Goal: Task Accomplishment & Management: Use online tool/utility

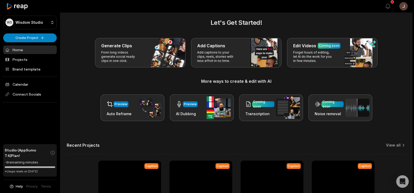
scroll to position [4, 0]
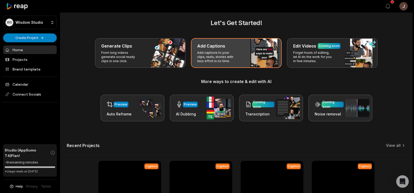
click at [226, 48] on div "Add Captions" at bounding box center [236, 46] width 78 height 6
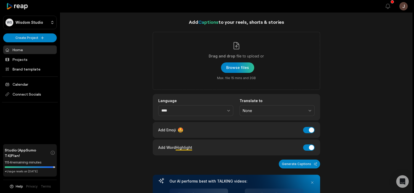
drag, startPoint x: 218, startPoint y: 52, endPoint x: 391, endPoint y: 81, distance: 175.2
click at [391, 81] on div "Add Captions to your reels, shorts & stories Drag and drop file to upload or Br…" at bounding box center [236, 186] width 352 height 337
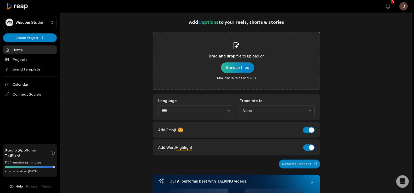
click at [232, 68] on div "button" at bounding box center [237, 67] width 33 height 10
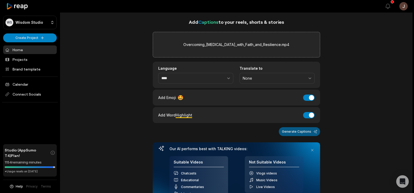
click at [293, 131] on button "Generate Captions" at bounding box center [299, 131] width 41 height 9
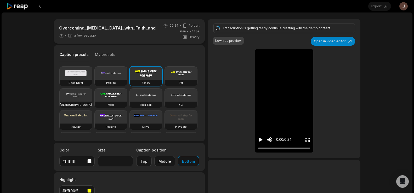
click at [260, 139] on icon "Play video" at bounding box center [260, 140] width 3 height 4
click at [260, 141] on icon "Pause video" at bounding box center [260, 139] width 5 height 5
click at [258, 142] on icon "Play video" at bounding box center [260, 139] width 5 height 5
click at [258, 142] on icon "Pause video" at bounding box center [260, 139] width 5 height 5
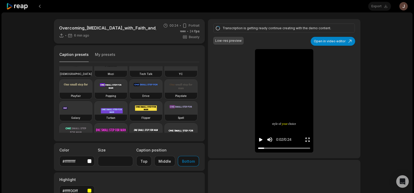
scroll to position [31, 0]
click at [95, 93] on video at bounding box center [111, 85] width 32 height 13
click at [259, 139] on icon "Play video" at bounding box center [260, 140] width 3 height 4
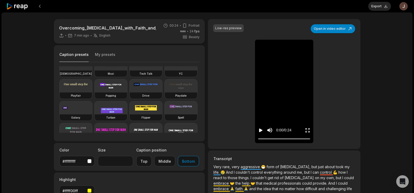
click at [95, 93] on video at bounding box center [111, 85] width 32 height 13
type input "**"
click at [380, 3] on button "Export" at bounding box center [379, 6] width 23 height 9
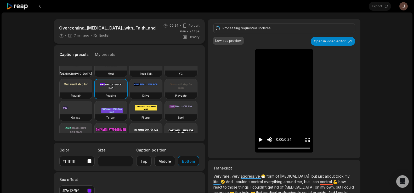
click at [259, 139] on icon "Play video" at bounding box center [260, 140] width 3 height 4
click at [260, 141] on icon "Pause video" at bounding box center [260, 139] width 5 height 5
click at [260, 141] on icon "Play video" at bounding box center [260, 140] width 3 height 4
click at [260, 141] on icon "Pause video" at bounding box center [260, 139] width 5 height 5
click at [259, 141] on icon "Play video" at bounding box center [260, 140] width 3 height 4
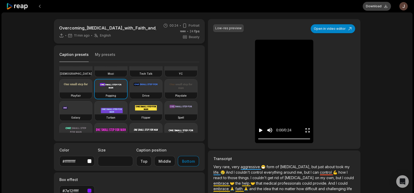
click at [368, 8] on button "Download" at bounding box center [377, 6] width 28 height 9
click at [37, 4] on button at bounding box center [39, 6] width 9 height 9
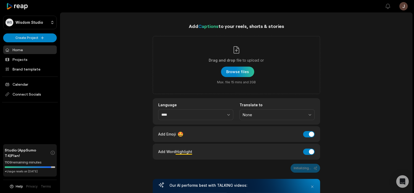
scroll to position [4, 0]
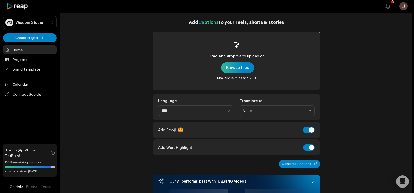
click at [229, 66] on div "button" at bounding box center [237, 67] width 33 height 10
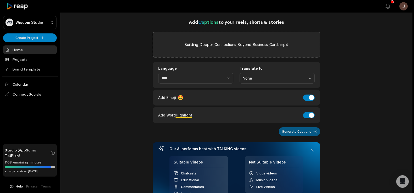
click at [304, 131] on button "Generate Captions" at bounding box center [299, 131] width 41 height 9
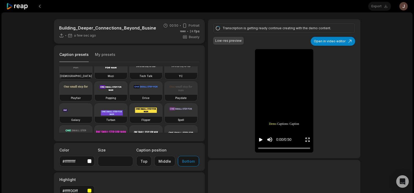
scroll to position [40, 0]
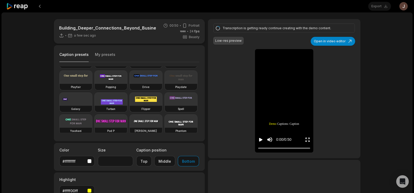
click at [95, 84] on video at bounding box center [111, 77] width 32 height 13
click at [261, 141] on icon "Play video" at bounding box center [260, 139] width 5 height 5
click at [262, 136] on button "Pause video" at bounding box center [260, 140] width 5 height 10
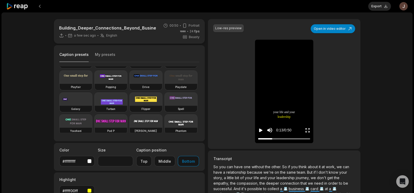
click at [95, 84] on video at bounding box center [111, 77] width 32 height 13
type input "**"
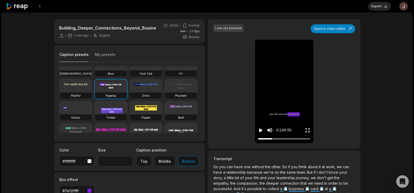
scroll to position [27, 0]
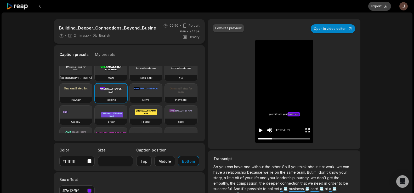
click at [381, 7] on button "Export" at bounding box center [379, 6] width 23 height 9
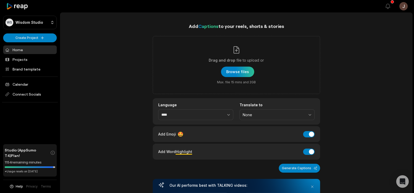
click at [233, 72] on div "button" at bounding box center [237, 72] width 33 height 10
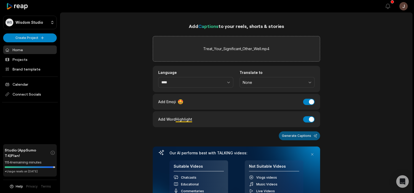
click at [293, 134] on button "Generate Captions" at bounding box center [299, 135] width 41 height 9
click at [299, 137] on button "Generate Captions" at bounding box center [299, 135] width 41 height 9
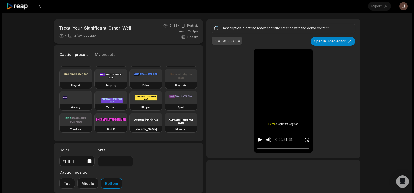
scroll to position [67, 0]
click at [95, 73] on video at bounding box center [111, 75] width 32 height 13
click at [260, 139] on icon "Play video" at bounding box center [259, 140] width 3 height 4
click at [260, 139] on icon "Pause video" at bounding box center [259, 139] width 5 height 5
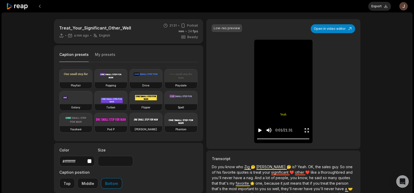
click at [95, 72] on video at bounding box center [111, 75] width 32 height 13
type input "**"
click at [259, 130] on icon "Play video" at bounding box center [259, 131] width 3 height 4
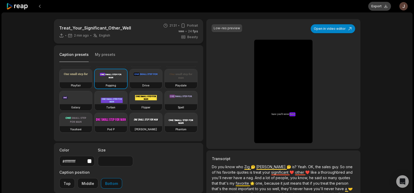
click at [378, 7] on button "Export" at bounding box center [379, 6] width 23 height 9
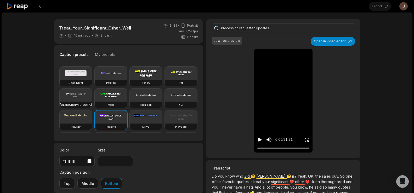
click at [259, 139] on icon "Play video" at bounding box center [259, 140] width 3 height 4
click at [263, 147] on div at bounding box center [283, 148] width 52 height 3
click at [273, 146] on div at bounding box center [283, 146] width 52 height 2
click at [259, 139] on icon "Pause video" at bounding box center [259, 140] width 1 height 4
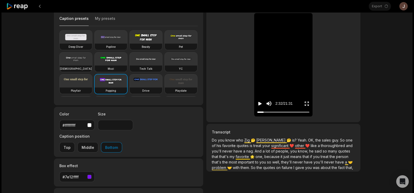
click at [261, 102] on icon "Play video" at bounding box center [259, 103] width 5 height 5
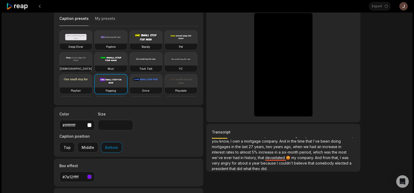
scroll to position [37, 0]
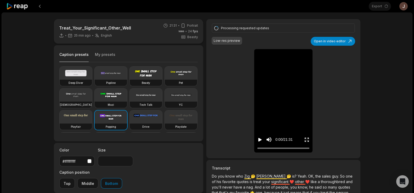
click at [257, 142] on div "0:00 / 21:31" at bounding box center [283, 138] width 58 height 28
drag, startPoint x: 257, startPoint y: 142, endPoint x: 372, endPoint y: 130, distance: 116.2
click at [372, 130] on div "Treat_Your_Significant_Other_Well 25 min ago English en 21:31 Portrait 24 fps B…" at bounding box center [207, 155] width 411 height 284
click at [258, 138] on icon "Pause video" at bounding box center [259, 139] width 5 height 5
click at [258, 140] on icon "Play video" at bounding box center [259, 139] width 5 height 5
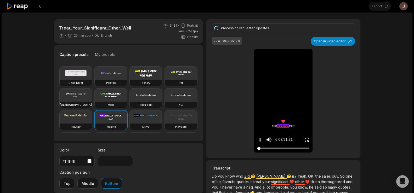
click at [272, 147] on div at bounding box center [283, 148] width 52 height 3
click at [260, 140] on icon "Pause video" at bounding box center [259, 139] width 5 height 5
click at [259, 140] on icon "Play video" at bounding box center [259, 140] width 3 height 4
drag, startPoint x: 287, startPoint y: 148, endPoint x: 253, endPoint y: 150, distance: 33.8
click at [253, 150] on div "Processing requested updates Low-res preview Open in video editor 🤔 Do Do you y…" at bounding box center [283, 88] width 154 height 139
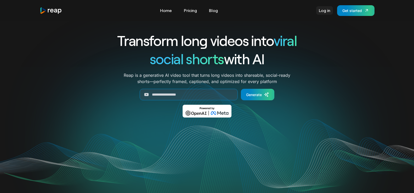
click at [327, 9] on link "Log in" at bounding box center [324, 10] width 17 height 8
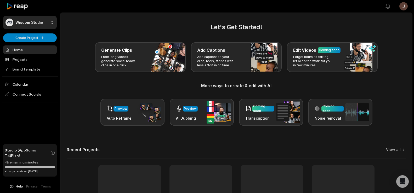
click at [186, 95] on div "Let's Get Started! Generate Clips From long videos generate social ready clips …" at bounding box center [236, 73] width 339 height 103
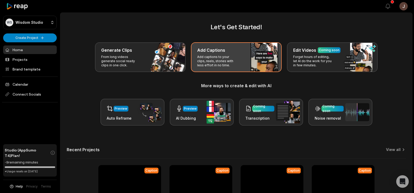
click at [230, 48] on div "Add Captions" at bounding box center [236, 50] width 78 height 6
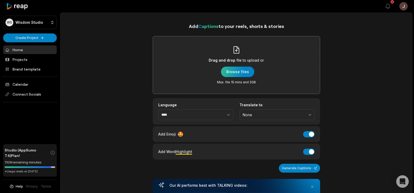
click at [238, 69] on div "button" at bounding box center [237, 72] width 33 height 10
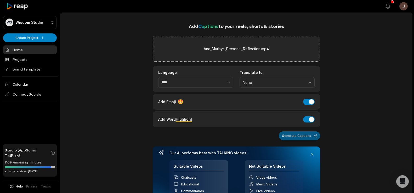
click at [293, 134] on button "Generate Captions" at bounding box center [299, 135] width 41 height 9
click at [296, 135] on button "Generate Captions" at bounding box center [299, 135] width 41 height 9
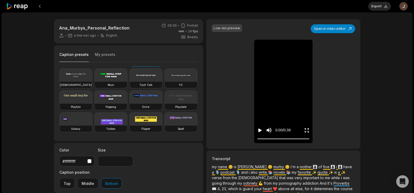
scroll to position [23, 0]
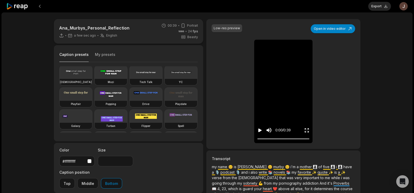
click at [95, 101] on video at bounding box center [111, 94] width 32 height 13
type input "**"
click at [374, 4] on button "Export" at bounding box center [379, 6] width 23 height 9
click at [375, 8] on button "Download" at bounding box center [377, 6] width 28 height 9
click at [39, 4] on button at bounding box center [39, 6] width 9 height 9
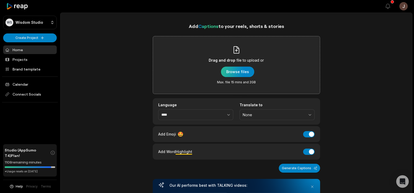
click at [240, 71] on div "button" at bounding box center [237, 72] width 33 height 10
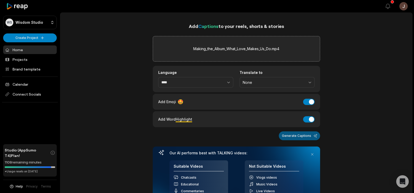
click at [301, 135] on button "Generate Captions" at bounding box center [299, 135] width 41 height 9
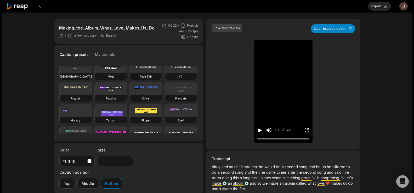
scroll to position [34, 0]
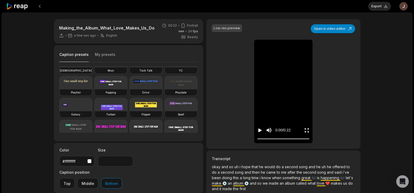
click at [106, 95] on h3 "Popping" at bounding box center [111, 92] width 10 height 4
type input "**"
click at [376, 7] on button "Export" at bounding box center [379, 6] width 23 height 9
click at [375, 10] on button "Download" at bounding box center [377, 6] width 28 height 9
click at [38, 4] on button at bounding box center [39, 6] width 9 height 9
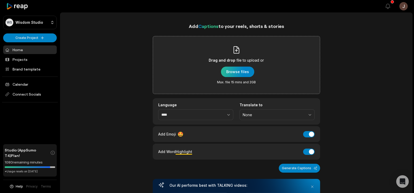
click at [244, 72] on div "button" at bounding box center [237, 72] width 33 height 10
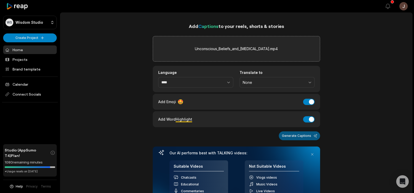
click at [302, 137] on button "Generate Captions" at bounding box center [299, 135] width 41 height 9
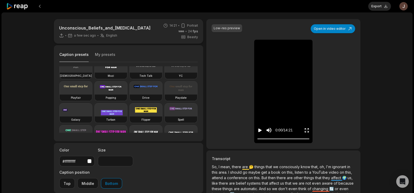
scroll to position [30, 0]
click at [95, 100] on div "Popping" at bounding box center [111, 97] width 32 height 6
type input "**"
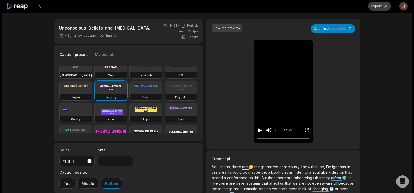
click at [384, 7] on button "Export" at bounding box center [379, 6] width 23 height 9
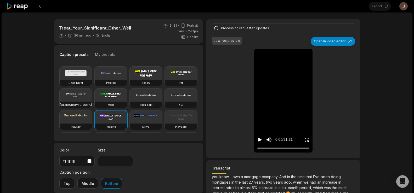
scroll to position [37, 0]
click at [261, 141] on icon "Play video" at bounding box center [259, 139] width 5 height 5
click at [305, 140] on icon "Enter Fullscreen" at bounding box center [306, 139] width 5 height 5
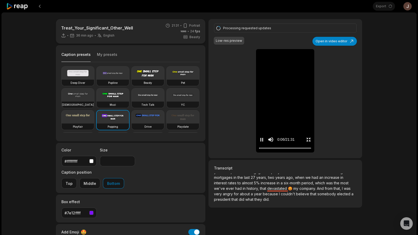
click at [311, 142] on icon "Exit fullscreen" at bounding box center [308, 139] width 5 height 5
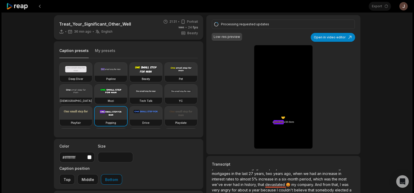
scroll to position [3, 0]
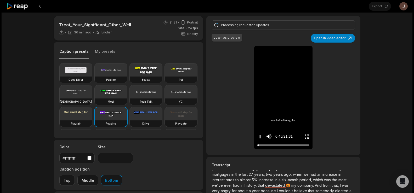
click at [259, 137] on icon "Pause video" at bounding box center [259, 137] width 1 height 4
click at [259, 137] on icon "Play video" at bounding box center [259, 137] width 3 height 4
click at [259, 137] on icon "Pause video" at bounding box center [259, 137] width 1 height 4
click at [259, 137] on icon "Play video" at bounding box center [259, 137] width 3 height 4
click at [259, 137] on icon "Pause video" at bounding box center [259, 137] width 1 height 4
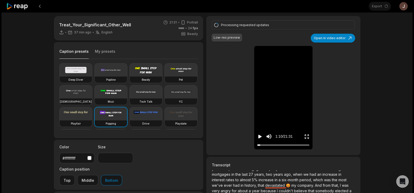
click at [259, 137] on icon "Play video" at bounding box center [259, 137] width 3 height 4
drag, startPoint x: 260, startPoint y: 145, endPoint x: 256, endPoint y: 146, distance: 4.0
click at [256, 146] on div "0:26 / 21:31" at bounding box center [283, 135] width 58 height 28
click at [260, 137] on icon "Play video" at bounding box center [259, 137] width 3 height 4
click at [262, 144] on div at bounding box center [283, 145] width 52 height 3
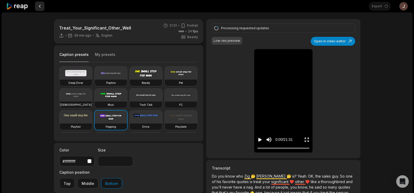
click at [38, 4] on button at bounding box center [39, 6] width 9 height 9
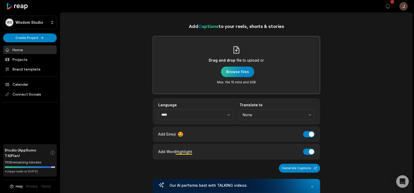
click at [246, 71] on div "button" at bounding box center [237, 72] width 33 height 10
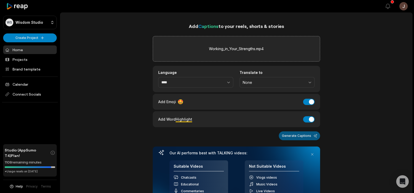
click at [304, 137] on button "Generate Captions" at bounding box center [299, 135] width 41 height 9
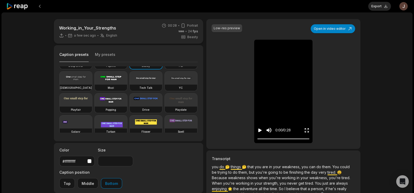
scroll to position [25, 0]
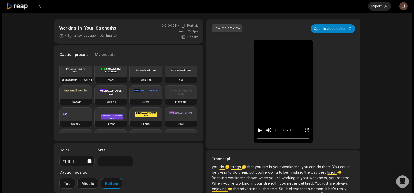
click at [95, 99] on video at bounding box center [111, 92] width 32 height 13
type input "**"
click at [372, 7] on button "Export" at bounding box center [379, 6] width 23 height 9
click at [372, 8] on button "Download" at bounding box center [377, 6] width 28 height 9
click at [39, 5] on button at bounding box center [39, 6] width 9 height 9
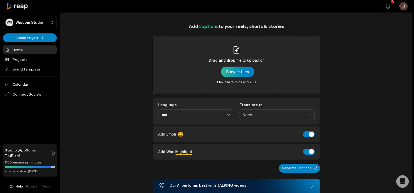
click at [242, 75] on div "button" at bounding box center [237, 72] width 33 height 10
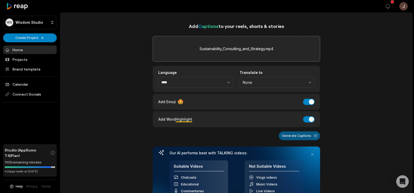
click at [299, 137] on button "Generate Captions" at bounding box center [299, 135] width 41 height 9
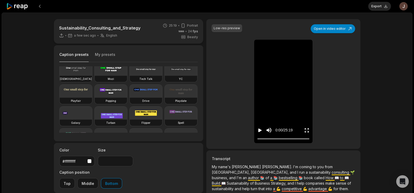
scroll to position [32, 0]
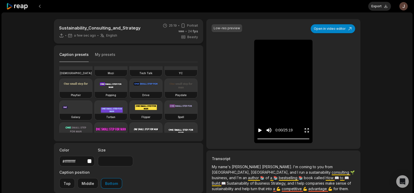
click at [95, 92] on video at bounding box center [111, 85] width 32 height 13
type input "**"
click at [376, 5] on button "Export" at bounding box center [379, 6] width 23 height 9
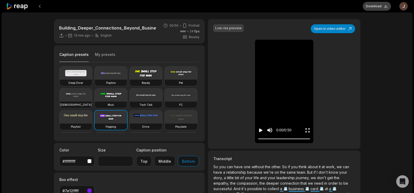
click at [370, 5] on button "Download" at bounding box center [377, 6] width 28 height 9
click at [41, 3] on button at bounding box center [39, 6] width 9 height 9
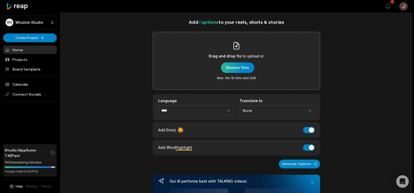
click at [231, 68] on div "button" at bounding box center [237, 67] width 33 height 10
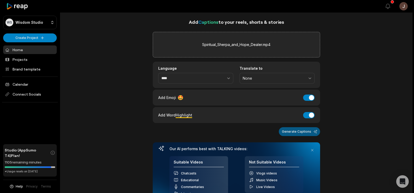
click at [300, 133] on button "Generate Captions" at bounding box center [299, 131] width 41 height 9
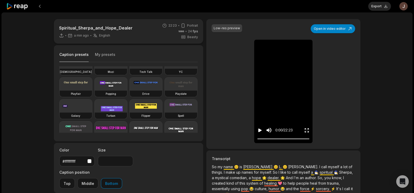
scroll to position [37, 0]
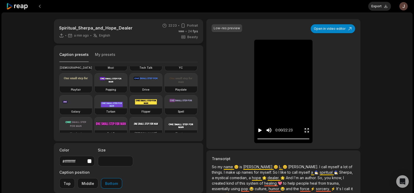
click at [95, 87] on video at bounding box center [111, 79] width 32 height 13
type input "**"
click at [374, 7] on button "Export" at bounding box center [379, 6] width 23 height 9
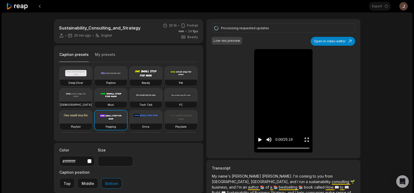
click at [257, 139] on icon "Play video" at bounding box center [259, 139] width 5 height 5
click at [260, 140] on icon "Pause video" at bounding box center [259, 139] width 5 height 5
click at [260, 140] on icon "Play video" at bounding box center [259, 140] width 3 height 4
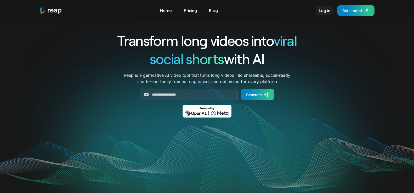
click at [326, 10] on link "Log in" at bounding box center [324, 10] width 17 height 8
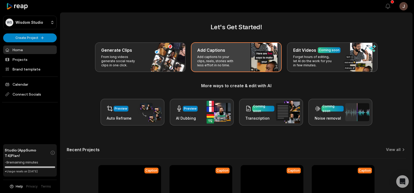
click at [209, 61] on p "Add captions to your clips, reels, stories with less effort in no time." at bounding box center [217, 61] width 41 height 13
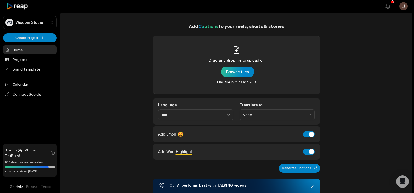
click at [227, 68] on div "button" at bounding box center [237, 72] width 33 height 10
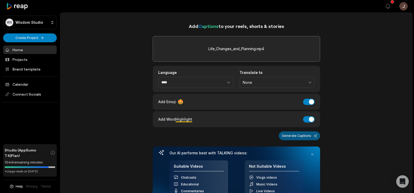
click at [304, 136] on button "Generate Captions" at bounding box center [299, 135] width 41 height 9
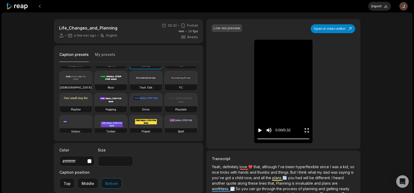
scroll to position [25, 0]
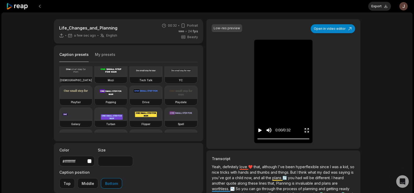
click at [95, 99] on video at bounding box center [111, 92] width 32 height 13
type input "**"
click at [380, 7] on button "Export" at bounding box center [379, 6] width 23 height 9
click at [366, 6] on button "Download" at bounding box center [377, 6] width 28 height 9
click at [379, 8] on button "Download" at bounding box center [377, 6] width 28 height 9
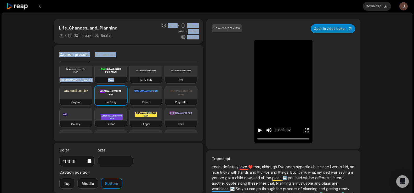
scroll to position [0, 0]
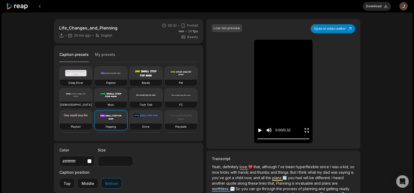
drag, startPoint x: 198, startPoint y: 78, endPoint x: 43, endPoint y: 70, distance: 155.7
click at [43, 70] on div "Life_Changes_and_Planning 32 min ago English en 00:32 Portrait 24 fps Beasty Ca…" at bounding box center [207, 155] width 411 height 284
click at [39, 6] on button at bounding box center [39, 6] width 9 height 9
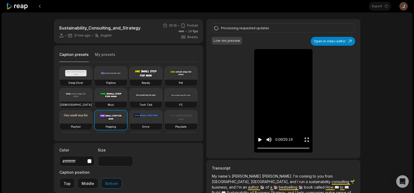
click at [260, 139] on icon "Play video" at bounding box center [259, 139] width 5 height 5
click at [259, 137] on icon "Pause video" at bounding box center [259, 139] width 5 height 5
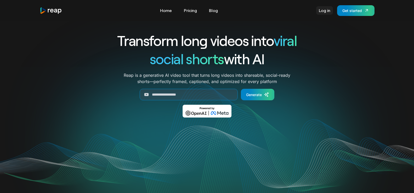
click at [323, 12] on link "Log in" at bounding box center [324, 10] width 17 height 8
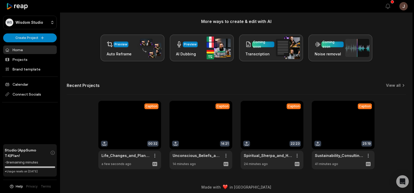
scroll to position [68, 0]
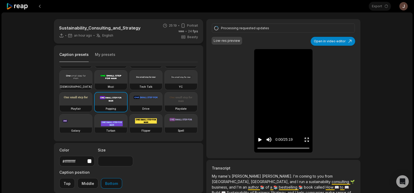
scroll to position [17, 0]
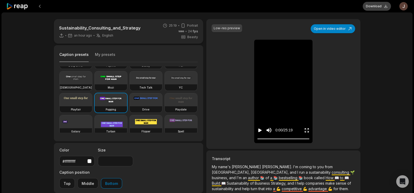
click at [375, 8] on button "Download" at bounding box center [377, 6] width 28 height 9
click at [37, 5] on button at bounding box center [39, 6] width 9 height 9
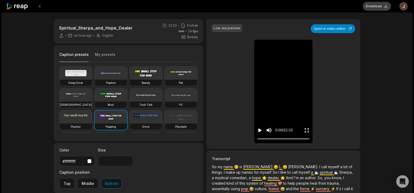
click at [380, 5] on button "Download" at bounding box center [377, 6] width 28 height 9
click at [388, 42] on div "Spiritual_Sherpa_and_Hope_Dealer an hour ago English en 22:23 Portrait 24 fps B…" at bounding box center [207, 155] width 411 height 284
click at [260, 130] on icon "Play video" at bounding box center [259, 131] width 3 height 4
click at [264, 139] on div at bounding box center [283, 138] width 52 height 3
click at [261, 128] on icon "Pause video" at bounding box center [259, 130] width 5 height 5
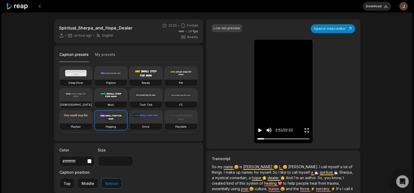
click at [61, 34] on icon at bounding box center [61, 35] width 2 height 3
click at [219, 30] on div "Low-res preview" at bounding box center [227, 28] width 26 height 5
click at [223, 30] on div "Low-res preview" at bounding box center [227, 28] width 26 height 5
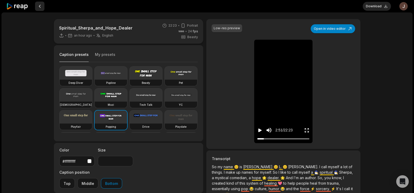
click at [38, 6] on button at bounding box center [39, 6] width 9 height 9
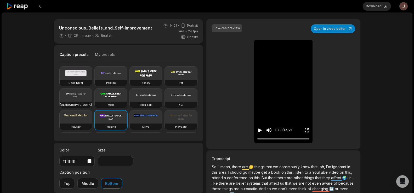
click at [259, 130] on icon "Play video" at bounding box center [259, 131] width 3 height 4
click at [371, 4] on button "Download" at bounding box center [377, 6] width 28 height 9
click at [386, 78] on div "Unconscious_Beliefs_and_Self-Improvement 41 min ago English en 14:21 Portrait 2…" at bounding box center [207, 155] width 411 height 284
click at [39, 7] on button at bounding box center [39, 6] width 9 height 9
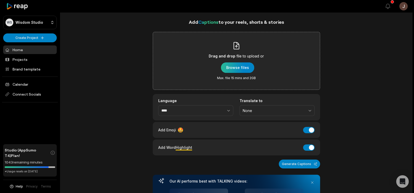
click at [241, 64] on div "button" at bounding box center [237, 67] width 33 height 10
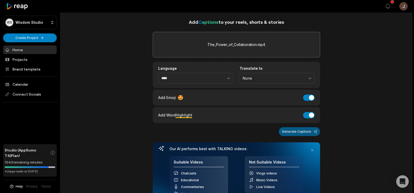
click at [288, 131] on button "Generate Captions" at bounding box center [299, 131] width 41 height 9
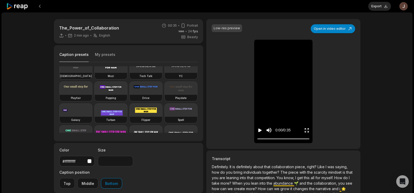
scroll to position [30, 0]
click at [95, 94] on video at bounding box center [111, 87] width 32 height 13
type input "**"
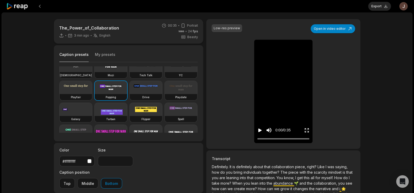
click at [260, 130] on icon "Play video" at bounding box center [259, 131] width 3 height 4
click at [379, 6] on button "Export" at bounding box center [379, 6] width 23 height 9
click at [370, 4] on button "Download" at bounding box center [377, 6] width 28 height 9
click at [37, 7] on button at bounding box center [39, 6] width 9 height 9
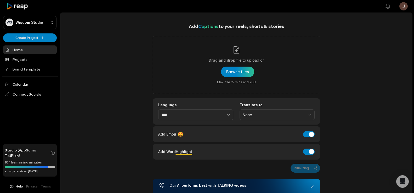
scroll to position [4, 0]
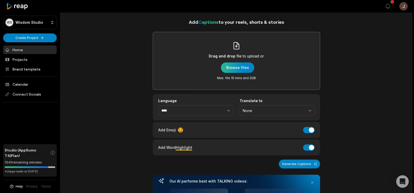
click at [244, 64] on div "button" at bounding box center [237, 67] width 33 height 10
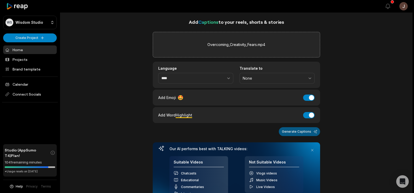
click at [297, 131] on button "Generate Captions" at bounding box center [299, 131] width 41 height 9
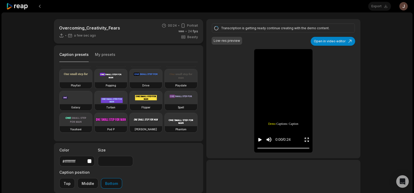
scroll to position [46, 0]
click at [69, 86] on div "Deep Diver Popline Beasty Pet Zen Mozi Tech Talk YC Playfair Popping Drive Play…" at bounding box center [128, 99] width 139 height 66
click at [95, 82] on video at bounding box center [111, 75] width 32 height 13
click at [260, 138] on icon "Play video" at bounding box center [259, 139] width 5 height 5
click at [260, 138] on icon "Pause video" at bounding box center [259, 139] width 5 height 5
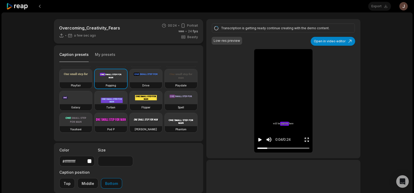
click at [260, 141] on icon "Play video" at bounding box center [259, 139] width 5 height 5
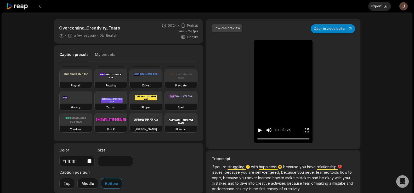
click at [95, 82] on video at bounding box center [111, 75] width 32 height 13
type input "**"
click at [373, 5] on button "Export" at bounding box center [379, 6] width 23 height 9
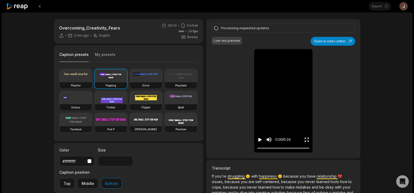
click at [259, 136] on button "Play video" at bounding box center [259, 140] width 5 height 10
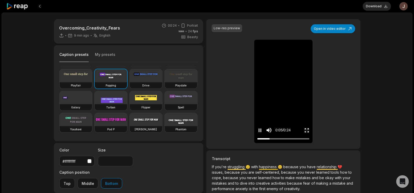
click at [260, 128] on icon "Pause video" at bounding box center [259, 130] width 5 height 5
click at [375, 6] on button "Download" at bounding box center [377, 6] width 28 height 9
click at [37, 5] on button at bounding box center [39, 6] width 9 height 9
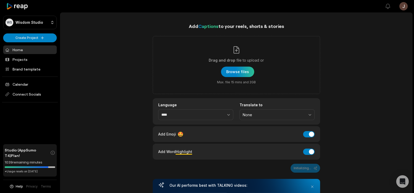
scroll to position [4, 0]
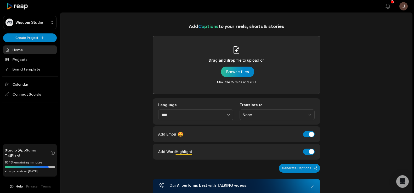
click at [234, 69] on div "button" at bounding box center [237, 72] width 33 height 10
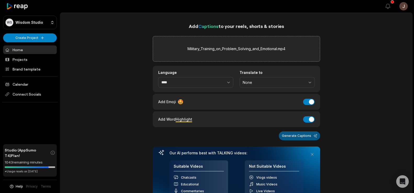
click at [301, 138] on button "Generate Captions" at bounding box center [299, 135] width 41 height 9
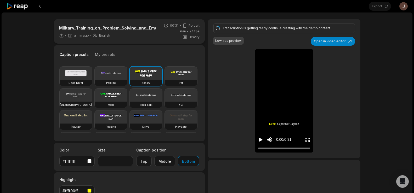
click at [259, 139] on icon "Play video" at bounding box center [260, 140] width 3 height 4
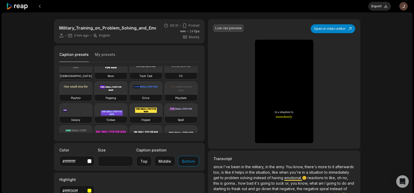
scroll to position [31, 0]
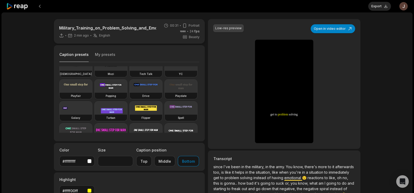
click at [95, 93] on video at bounding box center [111, 86] width 32 height 13
type input "**"
click at [375, 8] on button "Export" at bounding box center [379, 6] width 23 height 9
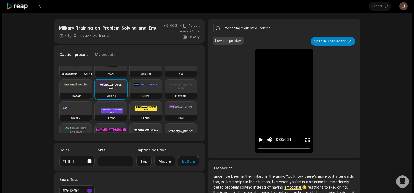
click at [260, 138] on icon "Play video" at bounding box center [260, 139] width 5 height 5
click at [260, 140] on icon "Play video" at bounding box center [260, 140] width 3 height 4
click at [260, 140] on icon "Pause video" at bounding box center [260, 139] width 5 height 5
click at [259, 141] on icon "Play video" at bounding box center [260, 140] width 3 height 4
click at [259, 141] on icon "Pause video" at bounding box center [259, 140] width 1 height 4
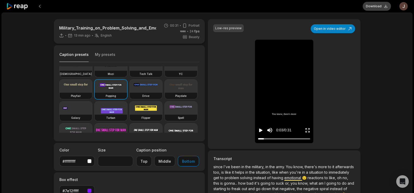
click at [367, 8] on button "Download" at bounding box center [377, 6] width 28 height 9
click at [39, 5] on button at bounding box center [39, 6] width 9 height 9
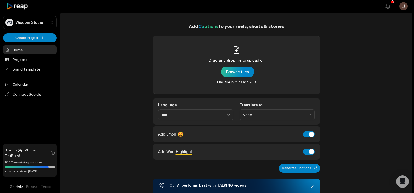
click at [239, 70] on div "button" at bounding box center [237, 72] width 33 height 10
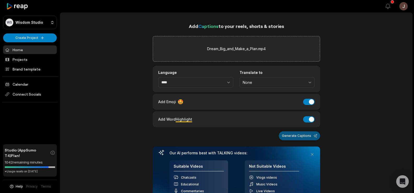
click at [287, 134] on button "Generate Captions" at bounding box center [299, 135] width 41 height 9
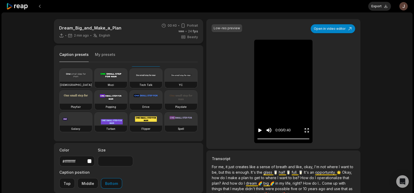
scroll to position [25, 0]
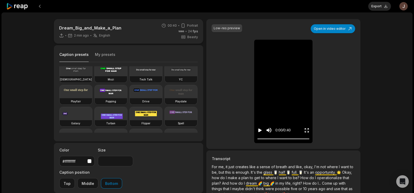
click at [95, 98] on video at bounding box center [111, 91] width 32 height 13
type input "**"
click at [258, 130] on icon "Play video" at bounding box center [259, 131] width 3 height 4
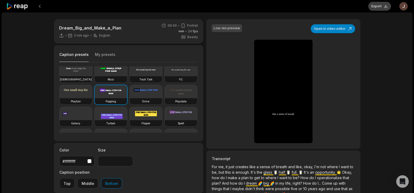
click at [379, 5] on button "Export" at bounding box center [379, 6] width 23 height 9
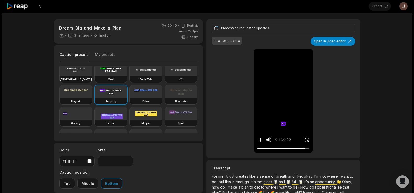
click at [260, 139] on icon "Pause video" at bounding box center [259, 139] width 5 height 5
click at [259, 141] on icon "Play video" at bounding box center [259, 140] width 3 height 4
click at [259, 141] on icon "Pause video" at bounding box center [259, 140] width 1 height 4
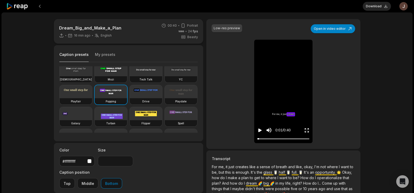
click at [260, 130] on icon "Play video" at bounding box center [259, 131] width 3 height 4
click at [371, 5] on button "Download" at bounding box center [377, 6] width 28 height 9
click at [39, 7] on button at bounding box center [39, 6] width 9 height 9
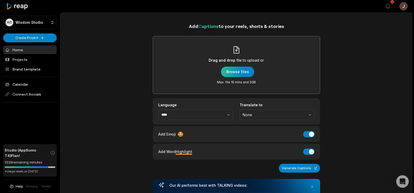
click at [239, 73] on div "button" at bounding box center [237, 72] width 33 height 10
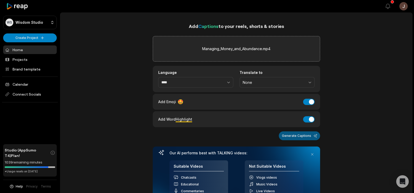
click at [305, 135] on button "Generate Captions" at bounding box center [299, 135] width 41 height 9
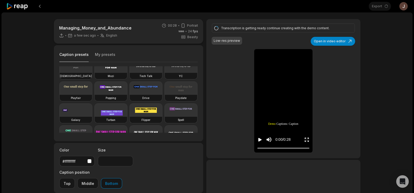
scroll to position [30, 0]
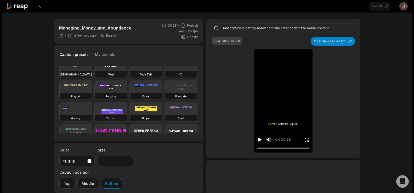
click at [95, 93] on video at bounding box center [111, 86] width 32 height 13
click at [260, 137] on icon "Play video" at bounding box center [259, 139] width 5 height 5
click at [260, 137] on icon "Pause video" at bounding box center [259, 139] width 5 height 5
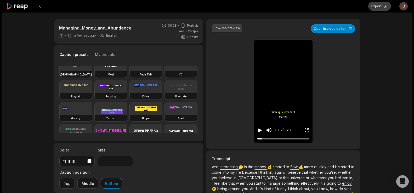
click at [379, 5] on button "Export" at bounding box center [379, 6] width 23 height 9
click at [259, 129] on icon "Play video" at bounding box center [259, 131] width 3 height 4
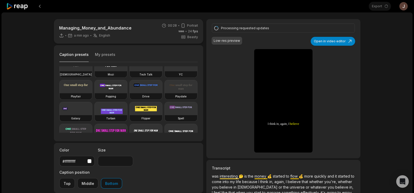
click at [95, 93] on video at bounding box center [111, 86] width 32 height 13
click at [259, 139] on icon "Play video" at bounding box center [259, 140] width 3 height 4
click at [95, 93] on video at bounding box center [111, 86] width 32 height 13
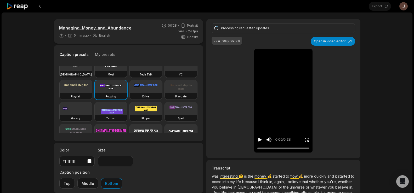
type input "**"
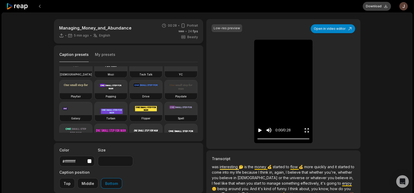
click at [377, 5] on button "Download" at bounding box center [377, 6] width 28 height 9
click at [387, 87] on div "Managing_Money_and_Abundance 5 min ago English en 00:28 Portrait 24 fps Beasty …" at bounding box center [207, 155] width 411 height 284
click at [39, 4] on button at bounding box center [39, 6] width 9 height 9
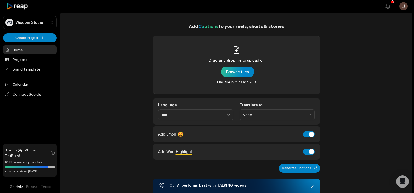
click at [237, 75] on div "button" at bounding box center [237, 72] width 33 height 10
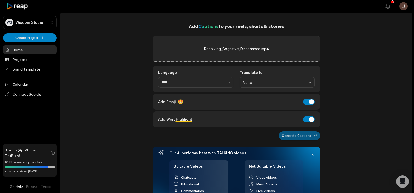
click at [301, 136] on button "Generate Captions" at bounding box center [299, 135] width 41 height 9
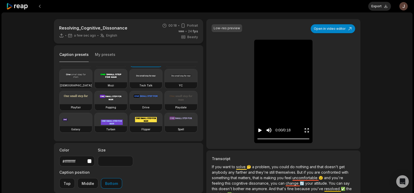
scroll to position [23, 0]
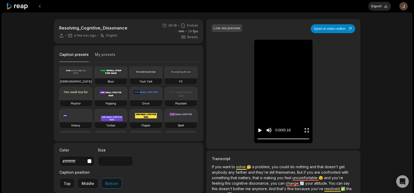
click at [95, 100] on video at bounding box center [111, 93] width 32 height 13
type input "**"
click at [374, 7] on button "Export" at bounding box center [379, 6] width 23 height 9
click at [380, 8] on button "Download" at bounding box center [377, 6] width 28 height 9
click at [37, 4] on button at bounding box center [39, 6] width 9 height 9
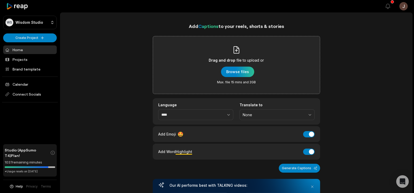
click at [253, 58] on span "file to upload or" at bounding box center [249, 60] width 27 height 6
click at [0, 0] on input "Drag and drop file to upload or Browse files Max. file 15 mins and 2GB" at bounding box center [0, 0] width 0 height 0
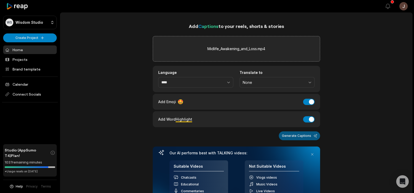
click at [294, 136] on button "Generate Captions" at bounding box center [299, 135] width 41 height 9
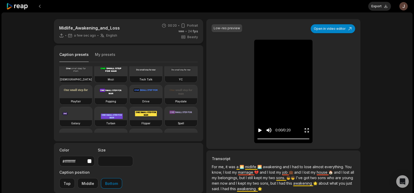
scroll to position [32, 0]
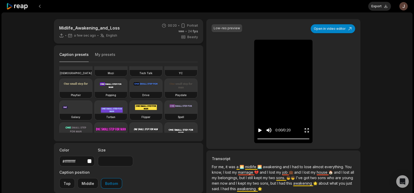
click at [95, 92] on video at bounding box center [111, 85] width 32 height 13
type input "**"
click at [373, 5] on button "Export" at bounding box center [379, 6] width 23 height 9
click at [380, 7] on button "Download" at bounding box center [377, 6] width 28 height 9
click at [38, 5] on button at bounding box center [39, 6] width 9 height 9
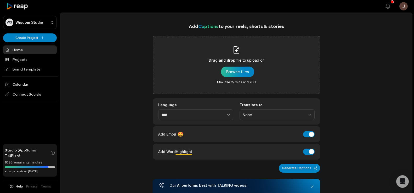
click at [237, 72] on div "button" at bounding box center [237, 72] width 33 height 10
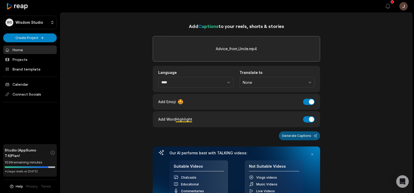
click at [302, 135] on button "Generate Captions" at bounding box center [299, 135] width 41 height 9
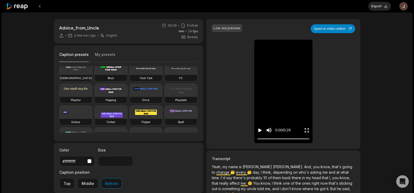
scroll to position [27, 0]
click at [95, 96] on video at bounding box center [111, 89] width 32 height 13
type input "**"
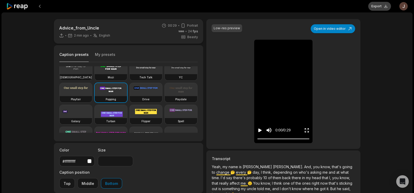
click at [372, 8] on button "Export" at bounding box center [379, 6] width 23 height 9
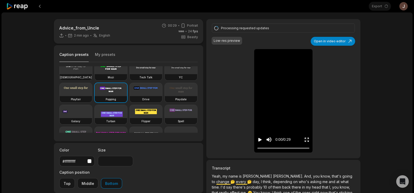
click at [259, 139] on icon "Play video" at bounding box center [259, 140] width 3 height 4
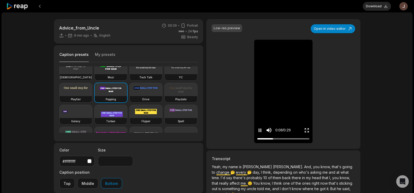
click at [260, 130] on icon "Pause video" at bounding box center [259, 130] width 5 height 5
click at [374, 7] on button "Download" at bounding box center [377, 6] width 28 height 9
click at [43, 4] on button at bounding box center [39, 6] width 9 height 9
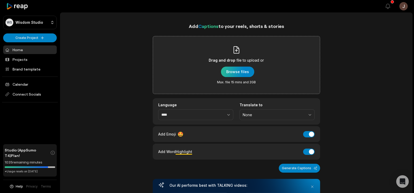
click at [234, 72] on div "button" at bounding box center [237, 72] width 33 height 10
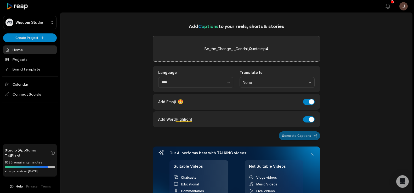
click at [292, 137] on button "Generate Captions" at bounding box center [299, 135] width 41 height 9
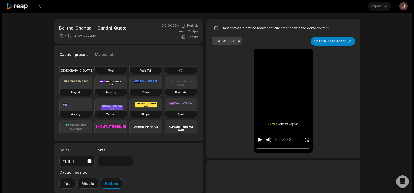
scroll to position [35, 0]
click at [95, 89] on video at bounding box center [111, 82] width 32 height 13
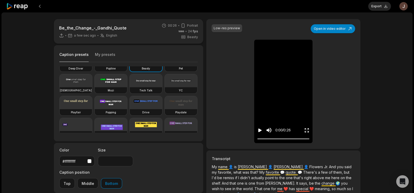
scroll to position [43, 0]
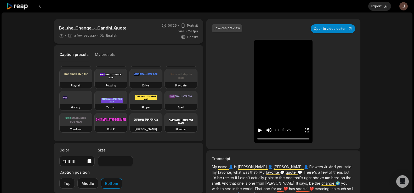
click at [95, 82] on video at bounding box center [111, 75] width 32 height 13
type input "**"
click at [377, 6] on button "Export" at bounding box center [379, 6] width 23 height 9
click at [371, 5] on button "Download" at bounding box center [377, 6] width 28 height 9
click at [39, 5] on button at bounding box center [39, 6] width 9 height 9
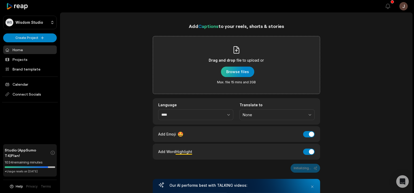
click at [231, 73] on div "button" at bounding box center [237, 72] width 33 height 10
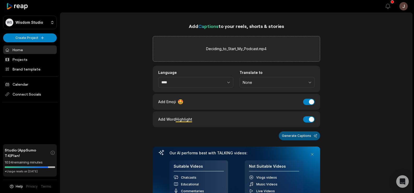
click at [285, 133] on button "Generate Captions" at bounding box center [299, 135] width 41 height 9
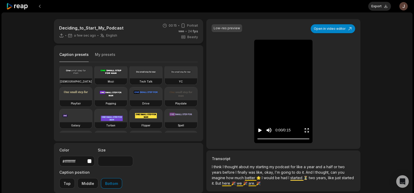
scroll to position [27, 0]
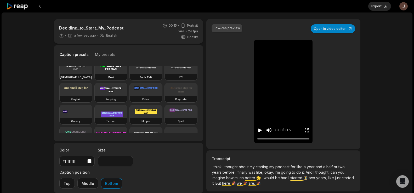
click at [95, 96] on video at bounding box center [111, 89] width 32 height 13
type input "**"
click at [378, 4] on button "Export" at bounding box center [379, 6] width 23 height 9
click at [259, 131] on icon "Play video" at bounding box center [259, 131] width 3 height 4
click at [259, 131] on div "0:01 / 0:15" at bounding box center [283, 129] width 58 height 28
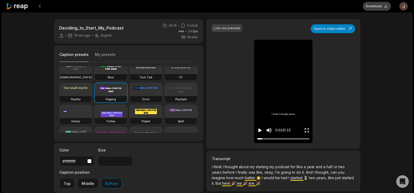
click at [374, 5] on button "Download" at bounding box center [377, 6] width 28 height 9
click at [39, 6] on button at bounding box center [39, 6] width 9 height 9
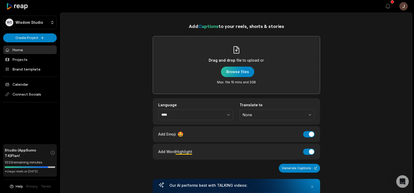
click at [241, 70] on div "button" at bounding box center [237, 72] width 33 height 10
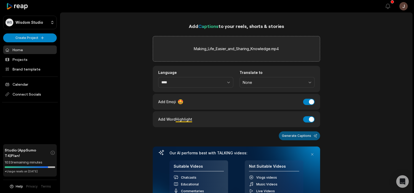
click at [299, 133] on button "Generate Captions" at bounding box center [299, 135] width 41 height 9
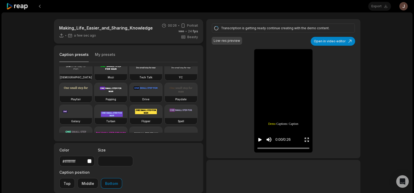
scroll to position [33, 0]
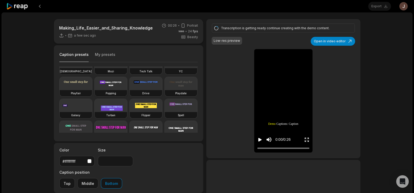
click at [95, 90] on video at bounding box center [111, 83] width 32 height 13
click at [259, 140] on icon "Play video" at bounding box center [259, 140] width 3 height 4
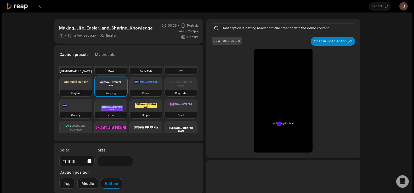
click at [259, 140] on icon "Pause video" at bounding box center [259, 140] width 1 height 4
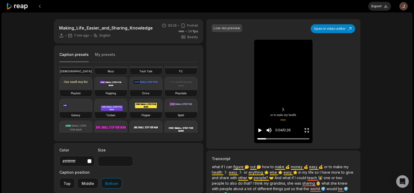
click at [95, 90] on video at bounding box center [111, 83] width 32 height 13
type input "**"
click at [257, 129] on div "0:04 / 0:26" at bounding box center [283, 129] width 58 height 28
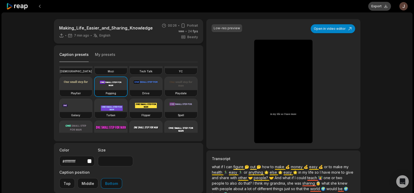
click at [374, 6] on button "Export" at bounding box center [379, 6] width 23 height 9
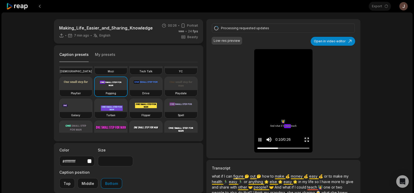
click at [260, 138] on icon "Pause video" at bounding box center [259, 139] width 5 height 5
click at [258, 139] on icon "Play video" at bounding box center [259, 139] width 5 height 5
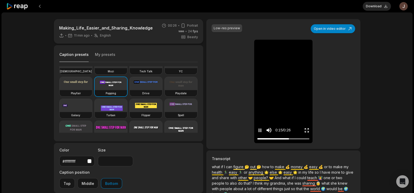
click at [260, 129] on icon "Pause video" at bounding box center [260, 131] width 1 height 4
click at [375, 5] on button "Download" at bounding box center [377, 6] width 28 height 9
click at [374, 41] on div "Making_Life_Easier_and_Sharing_Knowledge 11 min ago English en 00:26 Portrait 2…" at bounding box center [207, 155] width 411 height 284
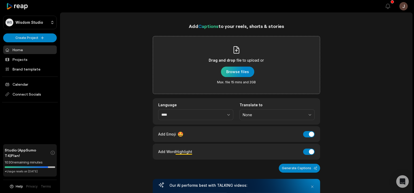
click at [232, 71] on div "button" at bounding box center [237, 72] width 33 height 10
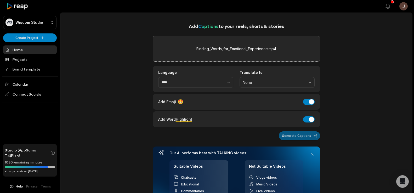
click at [291, 137] on button "Generate Captions" at bounding box center [299, 135] width 41 height 9
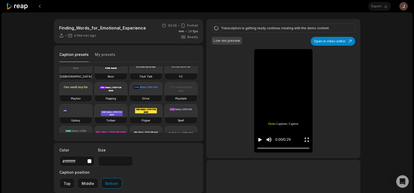
scroll to position [33, 0]
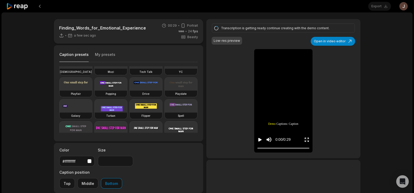
click at [95, 91] on video at bounding box center [111, 84] width 32 height 13
click at [260, 139] on icon "Play video" at bounding box center [259, 140] width 3 height 4
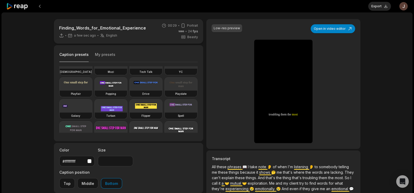
click at [95, 91] on video at bounding box center [111, 84] width 32 height 13
type input "**"
click at [373, 5] on button "Export" at bounding box center [379, 6] width 23 height 9
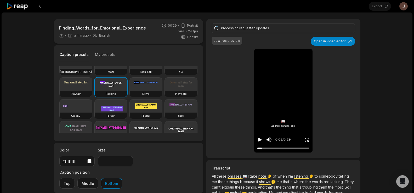
drag, startPoint x: 294, startPoint y: 147, endPoint x: 256, endPoint y: 141, distance: 38.3
click at [256, 141] on div "0:02 / 0:29" at bounding box center [283, 138] width 58 height 28
click at [260, 139] on icon "Play video" at bounding box center [259, 140] width 3 height 4
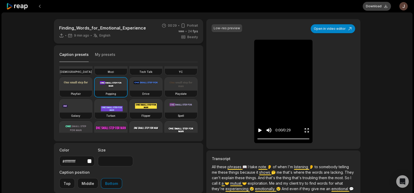
click at [370, 6] on button "Download" at bounding box center [377, 6] width 28 height 9
click at [42, 7] on button at bounding box center [39, 6] width 9 height 9
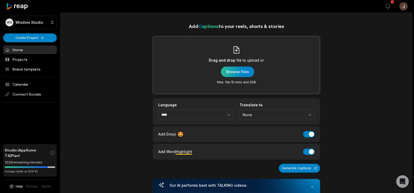
click at [240, 74] on div "button" at bounding box center [237, 72] width 33 height 10
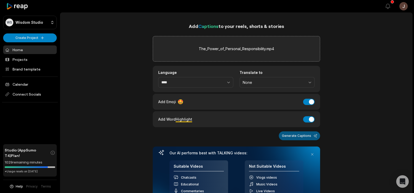
click at [294, 136] on button "Generate Captions" at bounding box center [299, 135] width 41 height 9
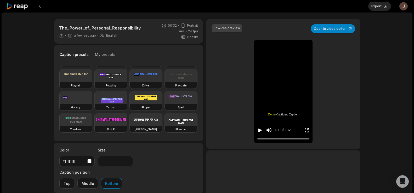
scroll to position [49, 0]
click at [106, 88] on h3 "Popping" at bounding box center [111, 85] width 10 height 4
type input "**"
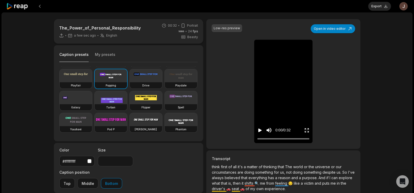
click at [259, 131] on icon "Play video" at bounding box center [259, 131] width 3 height 4
click at [259, 131] on icon "Pause video" at bounding box center [259, 130] width 5 height 5
click at [376, 7] on button "Export" at bounding box center [379, 6] width 23 height 9
click at [378, 5] on button "Download" at bounding box center [377, 6] width 28 height 9
click at [40, 5] on button at bounding box center [39, 6] width 9 height 9
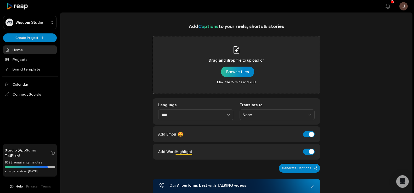
click at [243, 71] on div "button" at bounding box center [237, 72] width 33 height 10
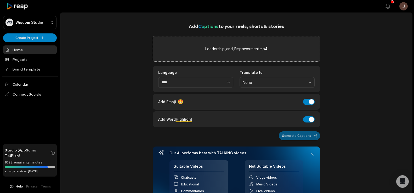
click at [293, 138] on button "Generate Captions" at bounding box center [299, 135] width 41 height 9
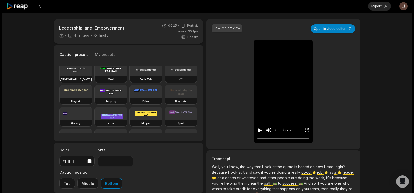
scroll to position [26, 0]
click at [95, 98] on video at bounding box center [111, 90] width 32 height 13
type input "**"
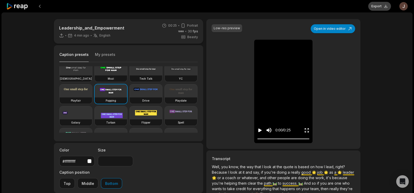
click at [376, 7] on button "Export" at bounding box center [379, 6] width 23 height 9
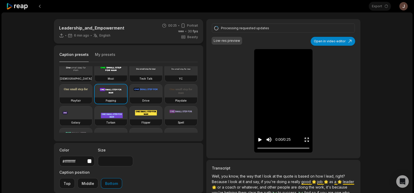
click at [260, 138] on icon "Play video" at bounding box center [259, 139] width 5 height 5
click at [259, 139] on icon "Pause video" at bounding box center [259, 140] width 1 height 4
click at [259, 141] on icon "Play video" at bounding box center [259, 140] width 3 height 4
click at [259, 136] on button "Pause video" at bounding box center [259, 140] width 5 height 10
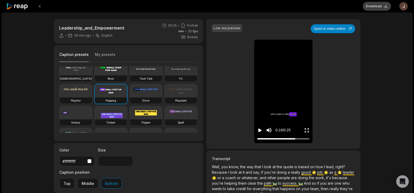
click at [379, 8] on button "Download" at bounding box center [377, 6] width 28 height 9
click at [40, 8] on button at bounding box center [39, 6] width 9 height 9
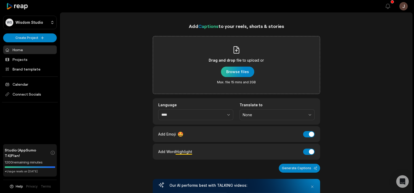
click at [237, 73] on div "button" at bounding box center [237, 72] width 33 height 10
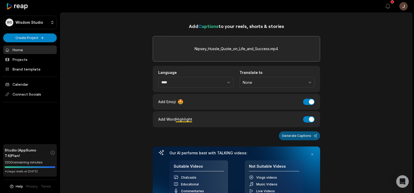
click at [288, 133] on button "Generate Captions" at bounding box center [299, 135] width 41 height 9
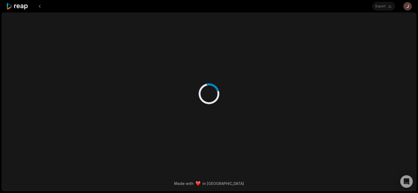
click at [301, 137] on div at bounding box center [209, 88] width 317 height 151
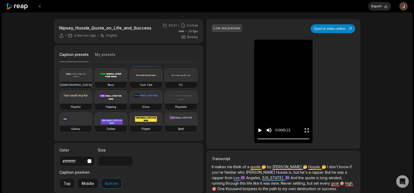
scroll to position [32, 0]
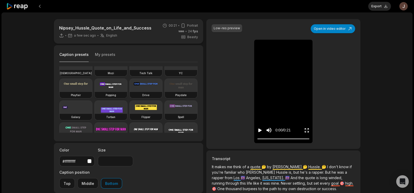
click at [95, 92] on video at bounding box center [111, 85] width 32 height 13
type input "**"
click at [373, 6] on button "Export" at bounding box center [379, 6] width 23 height 9
click at [377, 7] on button "Download" at bounding box center [377, 6] width 28 height 9
click at [40, 2] on button at bounding box center [39, 6] width 9 height 9
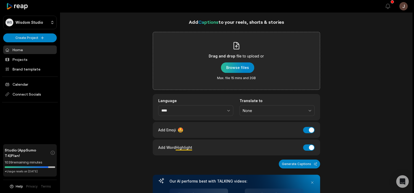
click at [244, 67] on div "button" at bounding box center [237, 67] width 33 height 10
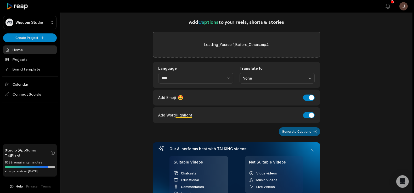
click at [294, 130] on button "Generate Captions" at bounding box center [299, 131] width 41 height 9
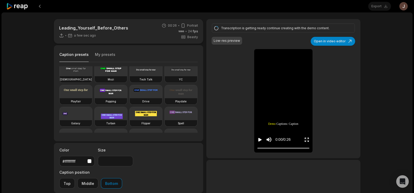
scroll to position [32, 0]
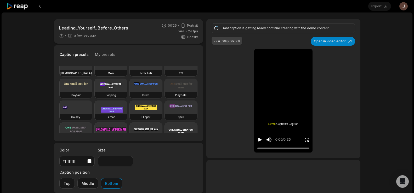
click at [95, 92] on video at bounding box center [111, 85] width 32 height 13
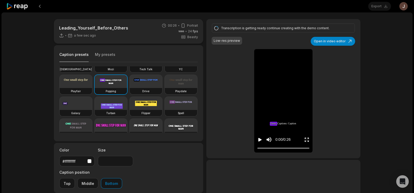
scroll to position [45, 0]
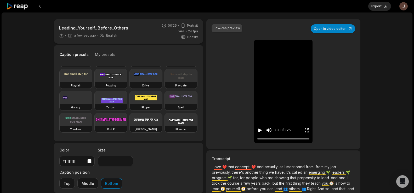
click at [95, 82] on video at bounding box center [111, 75] width 32 height 13
type input "**"
click at [376, 4] on button "Export" at bounding box center [379, 6] width 23 height 9
click at [371, 8] on button "Download" at bounding box center [377, 6] width 28 height 9
click at [39, 5] on button at bounding box center [39, 6] width 9 height 9
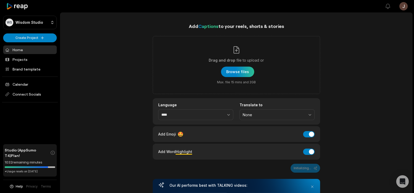
scroll to position [4, 0]
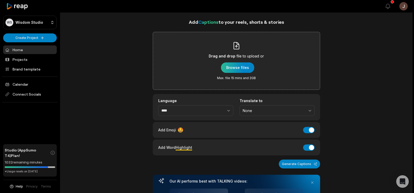
scroll to position [4, 0]
click at [231, 67] on div "button" at bounding box center [237, 67] width 33 height 10
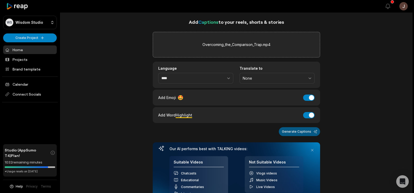
click at [295, 130] on button "Generate Captions" at bounding box center [299, 131] width 41 height 9
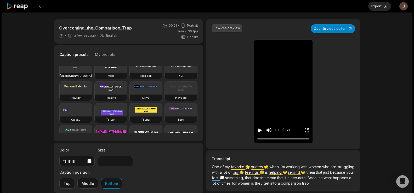
scroll to position [33, 0]
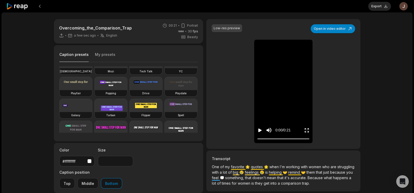
click at [95, 90] on video at bounding box center [111, 83] width 32 height 13
type input "**"
click at [373, 7] on button "Export" at bounding box center [379, 6] width 23 height 9
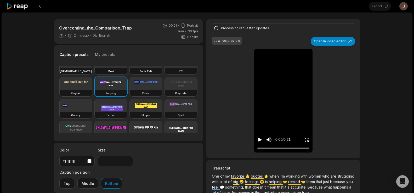
click at [42, 81] on div "Overcoming_the_Comparison_Trap 2 min ago English en 00:21 Portrait 30 fps Beast…" at bounding box center [207, 155] width 411 height 284
click at [40, 80] on div "Overcoming_the_Comparison_Trap 2 min ago English en 00:21 Portrait 30 fps Beast…" at bounding box center [207, 155] width 411 height 284
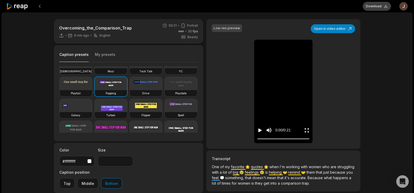
click at [370, 5] on button "Download" at bounding box center [377, 6] width 28 height 9
click at [39, 4] on button at bounding box center [39, 6] width 9 height 9
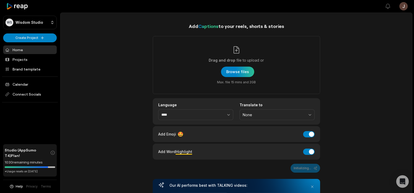
scroll to position [4, 0]
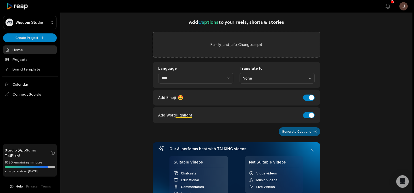
click at [304, 133] on button "Generate Captions" at bounding box center [299, 131] width 41 height 9
click at [296, 130] on button "Generate Captions" at bounding box center [299, 131] width 41 height 9
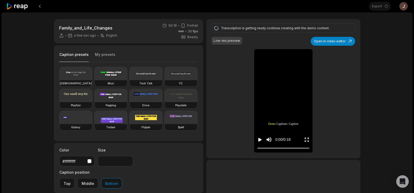
scroll to position [28, 0]
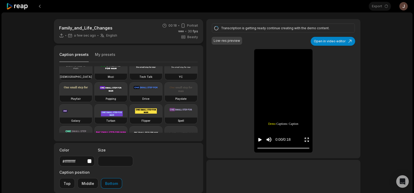
click at [95, 96] on video at bounding box center [111, 89] width 32 height 13
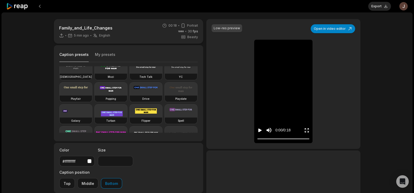
type input "**"
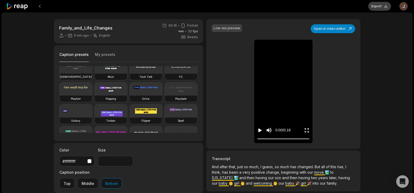
click at [378, 4] on button "Export" at bounding box center [379, 6] width 23 height 9
click at [378, 6] on button "Download" at bounding box center [377, 6] width 28 height 9
click at [39, 6] on button at bounding box center [39, 6] width 9 height 9
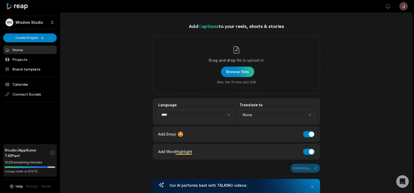
scroll to position [4, 0]
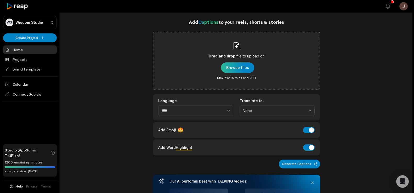
click at [243, 67] on div "button" at bounding box center [237, 67] width 33 height 10
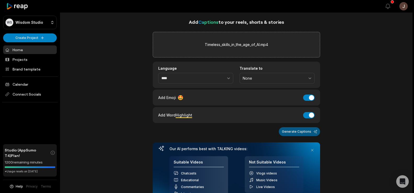
click at [287, 130] on button "Generate Captions" at bounding box center [299, 131] width 41 height 9
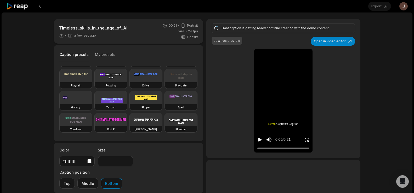
scroll to position [68, 0]
click at [95, 77] on video at bounding box center [111, 75] width 32 height 13
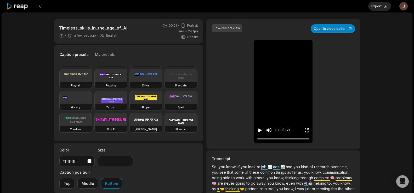
click at [95, 70] on video at bounding box center [111, 75] width 32 height 13
type input "**"
click at [372, 5] on button "Export" at bounding box center [379, 6] width 23 height 9
click at [372, 7] on button "Download" at bounding box center [377, 6] width 28 height 9
click at [41, 6] on button at bounding box center [39, 6] width 9 height 9
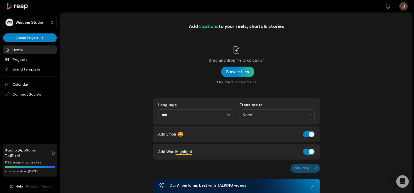
scroll to position [4, 0]
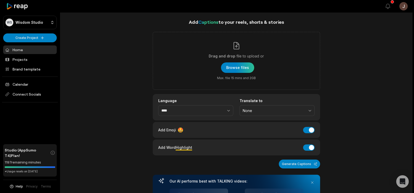
drag, startPoint x: 41, startPoint y: 6, endPoint x: 151, endPoint y: 51, distance: 119.1
click at [151, 51] on div "Add Captions to your reels, shorts & stories Drag and drop file to upload or Br…" at bounding box center [236, 186] width 352 height 337
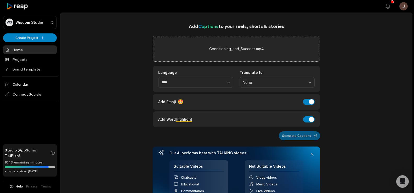
click at [291, 138] on button "Generate Captions" at bounding box center [299, 135] width 41 height 9
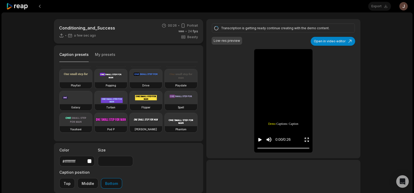
scroll to position [50, 0]
click at [95, 82] on video at bounding box center [111, 75] width 32 height 13
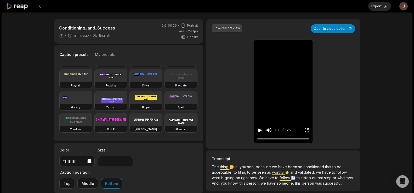
click at [95, 82] on video at bounding box center [111, 75] width 32 height 13
type input "**"
click at [376, 5] on button "Export" at bounding box center [379, 6] width 23 height 9
click at [379, 6] on button "Download" at bounding box center [377, 6] width 28 height 9
click at [41, 4] on button at bounding box center [39, 6] width 9 height 9
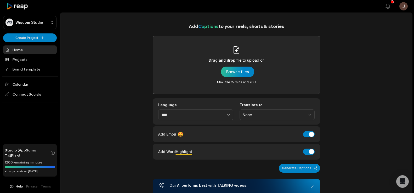
click at [233, 75] on div "button" at bounding box center [237, 72] width 33 height 10
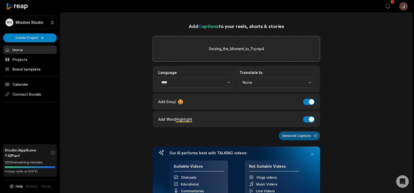
click at [293, 137] on button "Generate Captions" at bounding box center [299, 135] width 41 height 9
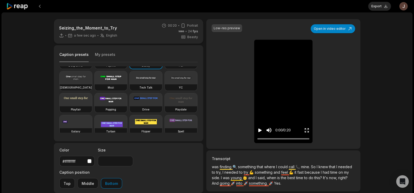
scroll to position [21, 0]
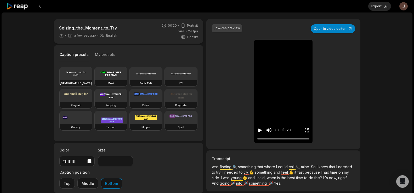
click at [95, 102] on video at bounding box center [111, 95] width 32 height 13
type input "**"
click at [378, 8] on button "Export" at bounding box center [379, 6] width 23 height 9
click at [367, 5] on button "Download" at bounding box center [377, 6] width 28 height 9
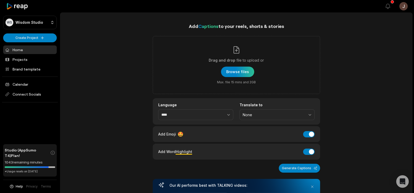
click at [234, 68] on div "button" at bounding box center [237, 72] width 33 height 10
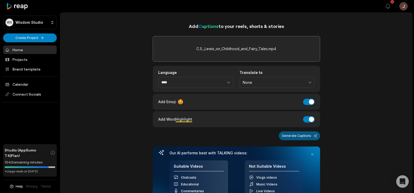
click at [297, 136] on button "Generate Captions" at bounding box center [299, 135] width 41 height 9
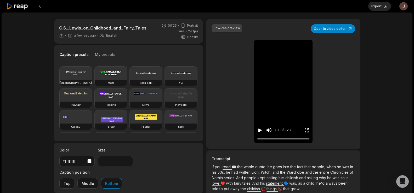
scroll to position [30, 0]
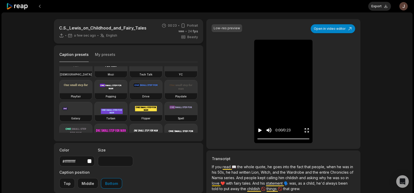
click at [95, 93] on video at bounding box center [111, 86] width 32 height 13
type input "**"
click at [372, 7] on button "Export" at bounding box center [379, 6] width 23 height 9
click at [373, 4] on button "Download" at bounding box center [377, 6] width 28 height 9
click at [40, 2] on button at bounding box center [39, 6] width 9 height 9
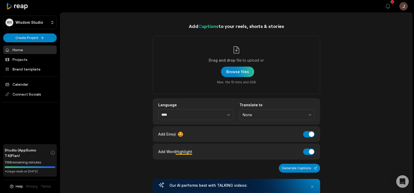
click at [230, 69] on div "button" at bounding box center [237, 72] width 33 height 10
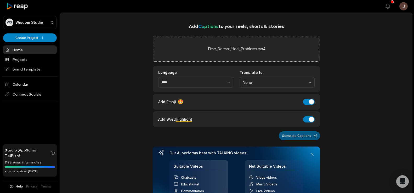
click at [290, 135] on button "Generate Captions" at bounding box center [299, 135] width 41 height 9
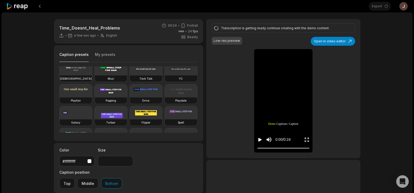
scroll to position [30, 0]
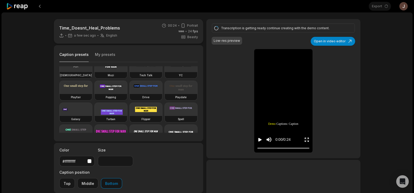
click at [95, 94] on video at bounding box center [111, 87] width 32 height 13
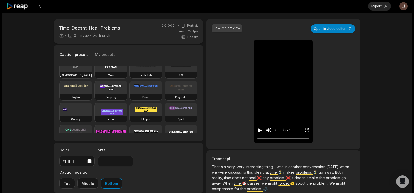
click at [95, 94] on video at bounding box center [111, 87] width 32 height 13
type input "**"
click at [378, 7] on button "Export" at bounding box center [379, 6] width 23 height 9
click at [370, 7] on button "Download" at bounding box center [377, 6] width 28 height 9
